Goal: Feedback & Contribution: Submit feedback/report problem

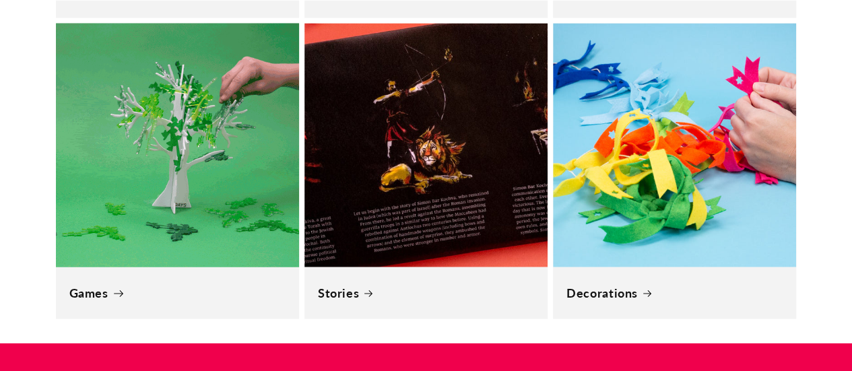
click at [232, 286] on link "Games" at bounding box center [177, 293] width 216 height 15
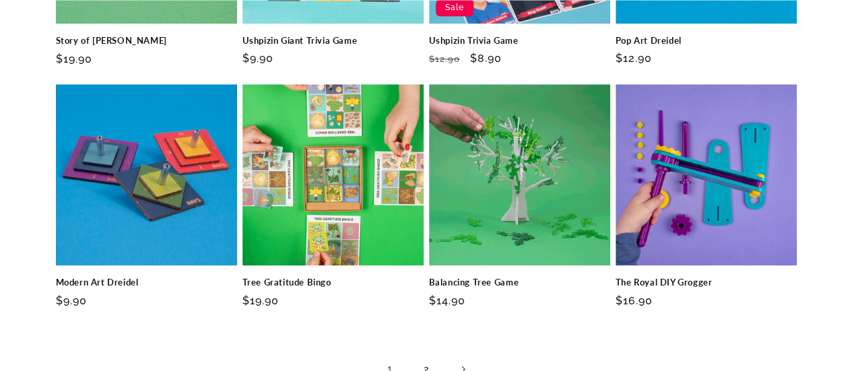
scroll to position [866, 0]
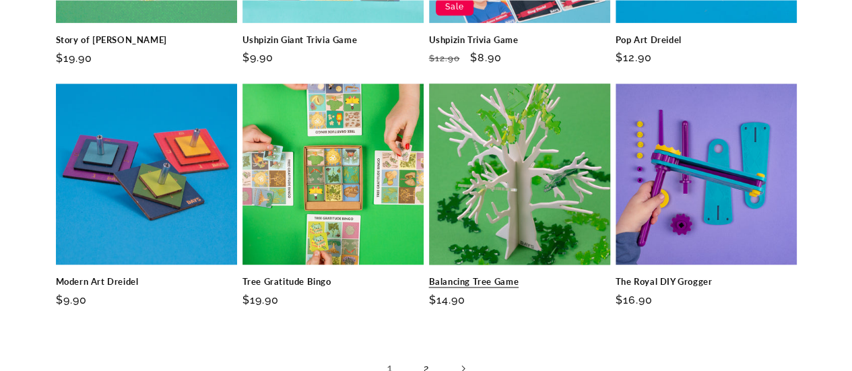
click at [570, 276] on link "Balancing Tree Game" at bounding box center [519, 281] width 181 height 11
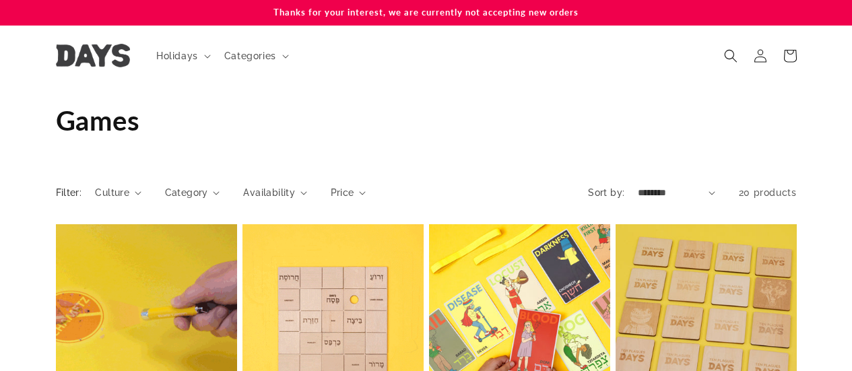
scroll to position [866, 0]
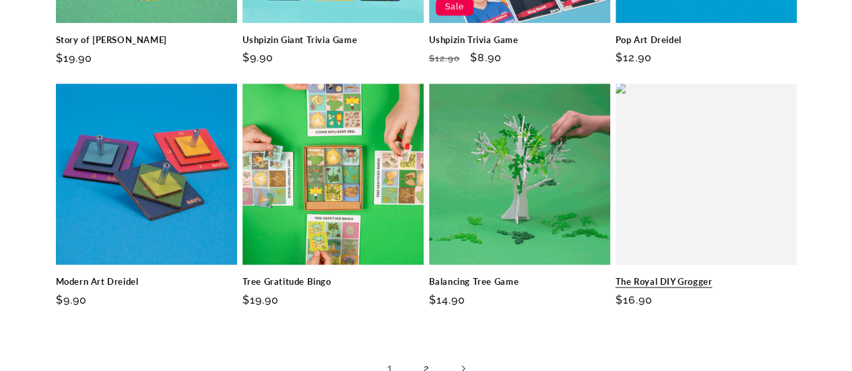
click at [711, 276] on link "The Royal DIY Grogger" at bounding box center [706, 281] width 181 height 11
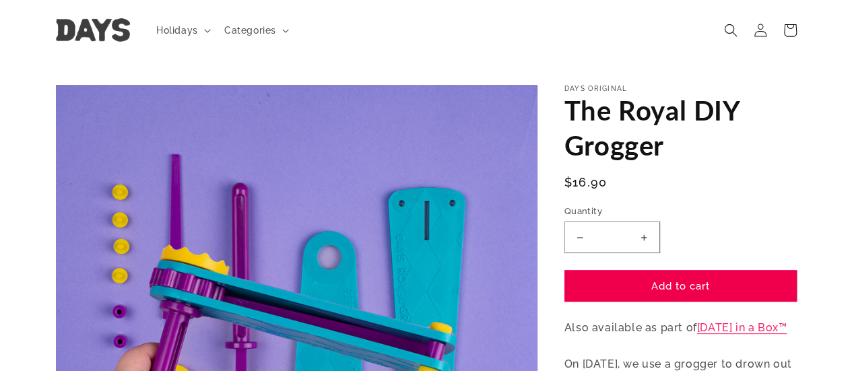
scroll to position [24, 0]
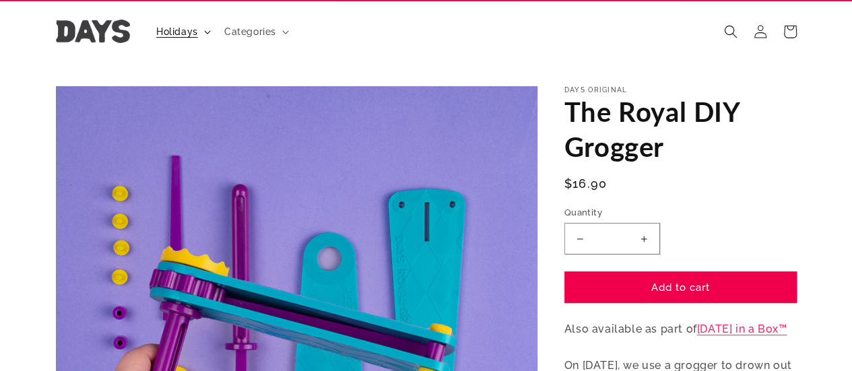
click at [189, 26] on span "Holidays" at bounding box center [177, 32] width 42 height 12
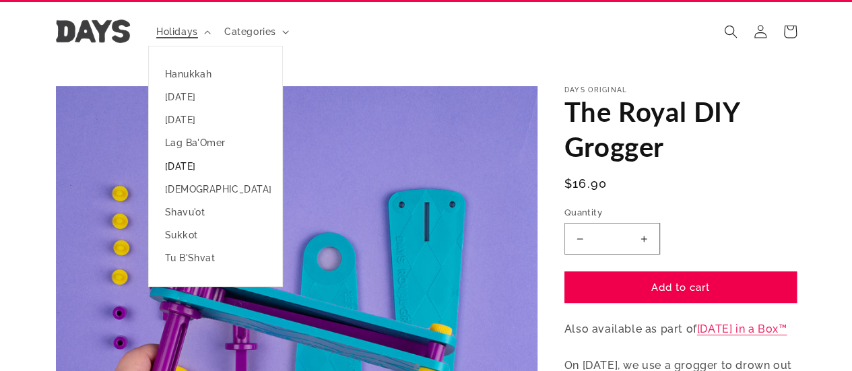
click at [220, 160] on link "[DATE]" at bounding box center [215, 166] width 133 height 23
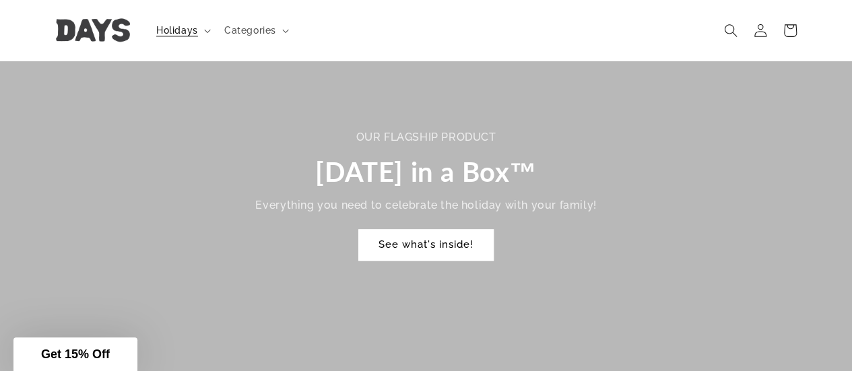
scroll to position [870, 0]
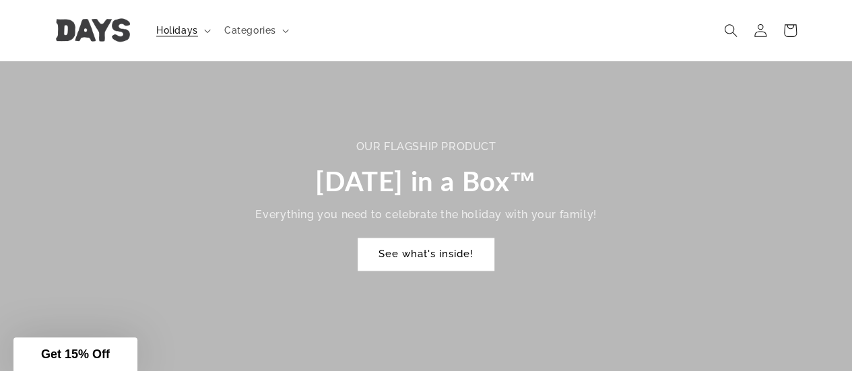
click at [432, 238] on link "See what's inside!" at bounding box center [425, 254] width 135 height 32
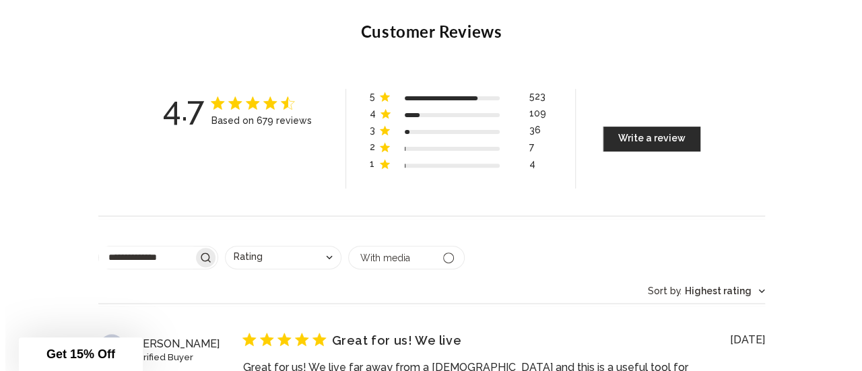
scroll to position [5271, 0]
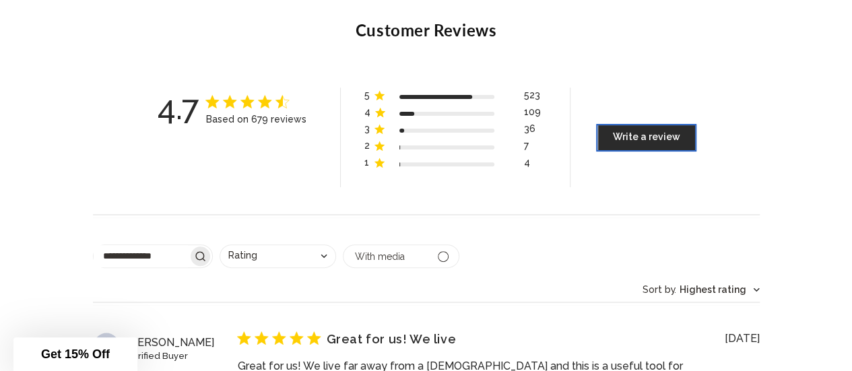
click at [640, 139] on button "Write A Review" at bounding box center [646, 137] width 98 height 25
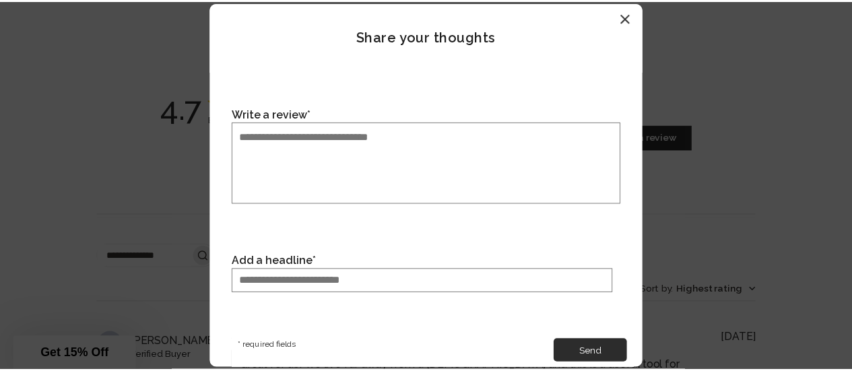
scroll to position [0, 0]
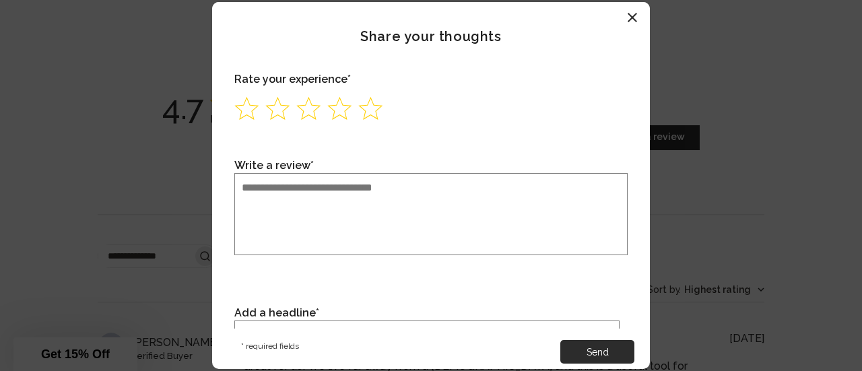
click at [638, 5] on header "Share your thoughts" at bounding box center [431, 36] width 438 height 69
click at [632, 18] on icon "button" at bounding box center [632, 17] width 9 height 9
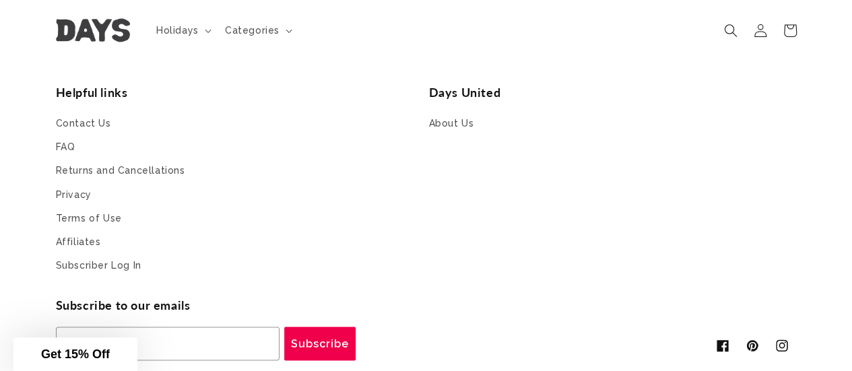
scroll to position [6293, 0]
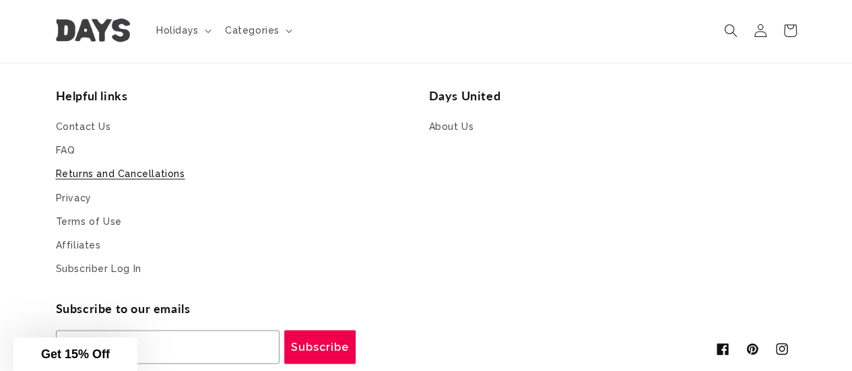
click at [152, 178] on link "Returns and Cancellations" at bounding box center [120, 174] width 129 height 24
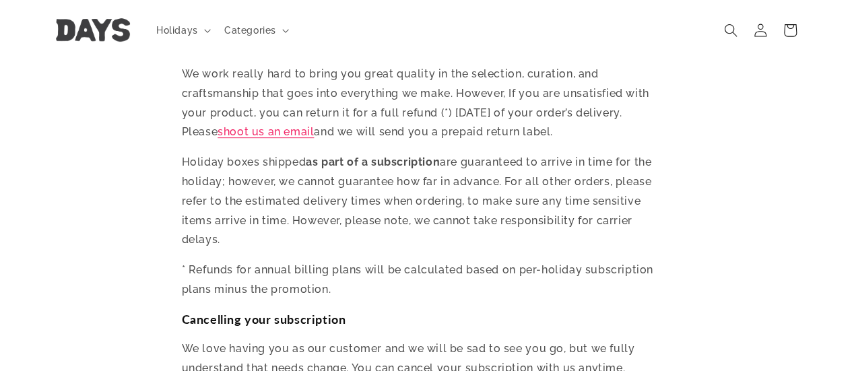
scroll to position [214, 0]
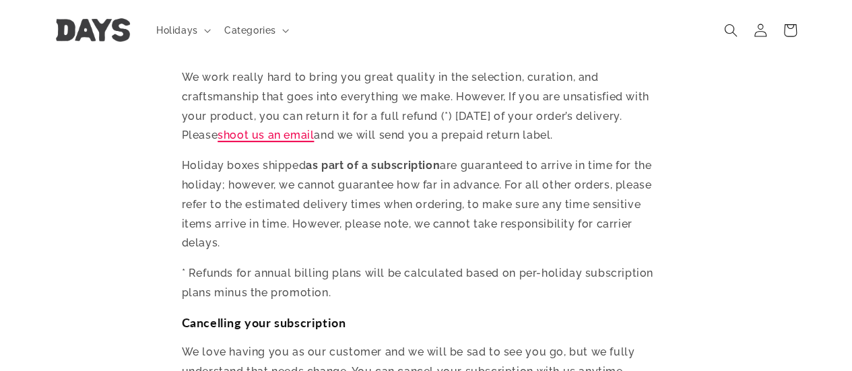
click at [279, 134] on link "shoot us an email" at bounding box center [266, 135] width 96 height 13
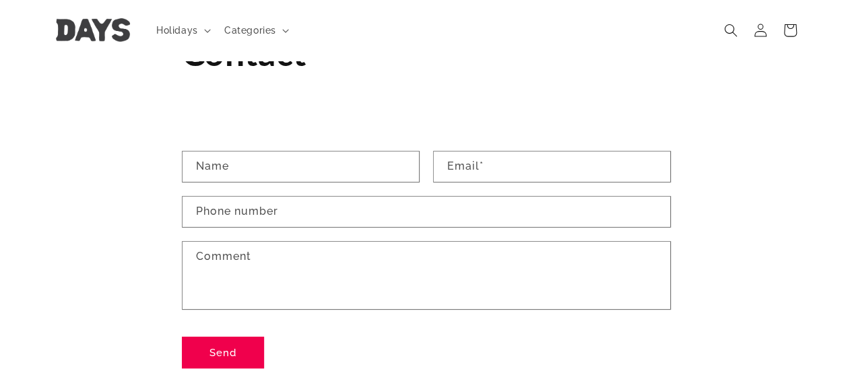
scroll to position [74, 0]
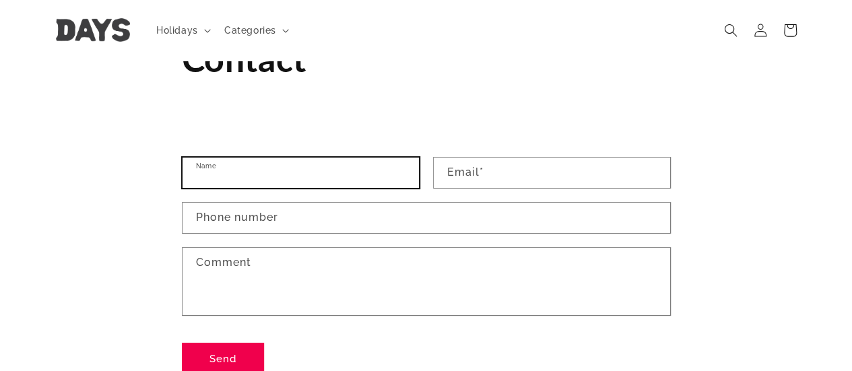
click at [257, 175] on input "Name" at bounding box center [301, 173] width 236 height 30
type input "****"
type input "**********"
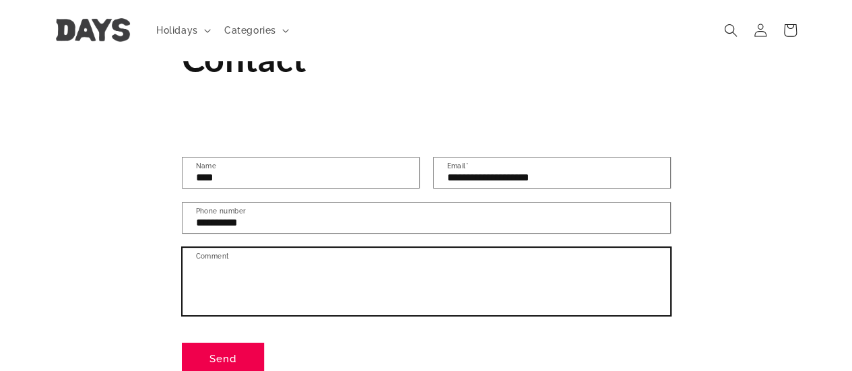
click at [294, 270] on textarea "Comment" at bounding box center [427, 281] width 488 height 67
type textarea "**********"
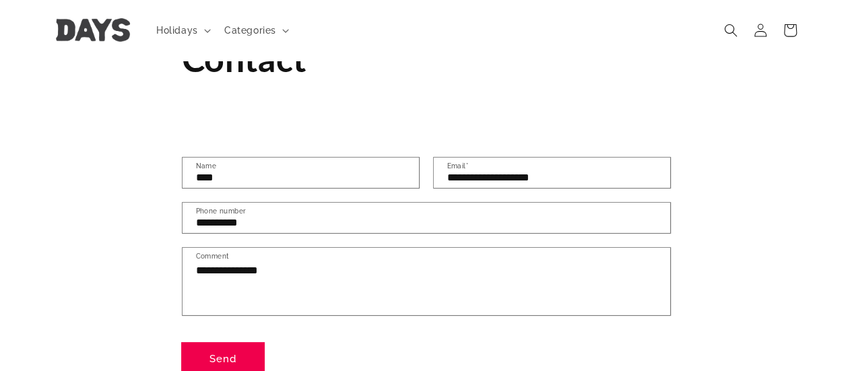
click at [228, 358] on button "Send" at bounding box center [223, 359] width 82 height 32
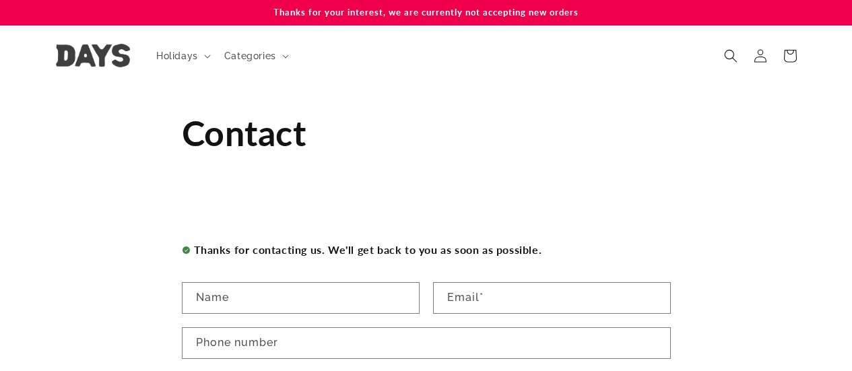
scroll to position [244, 0]
